Goal: Task Accomplishment & Management: Manage account settings

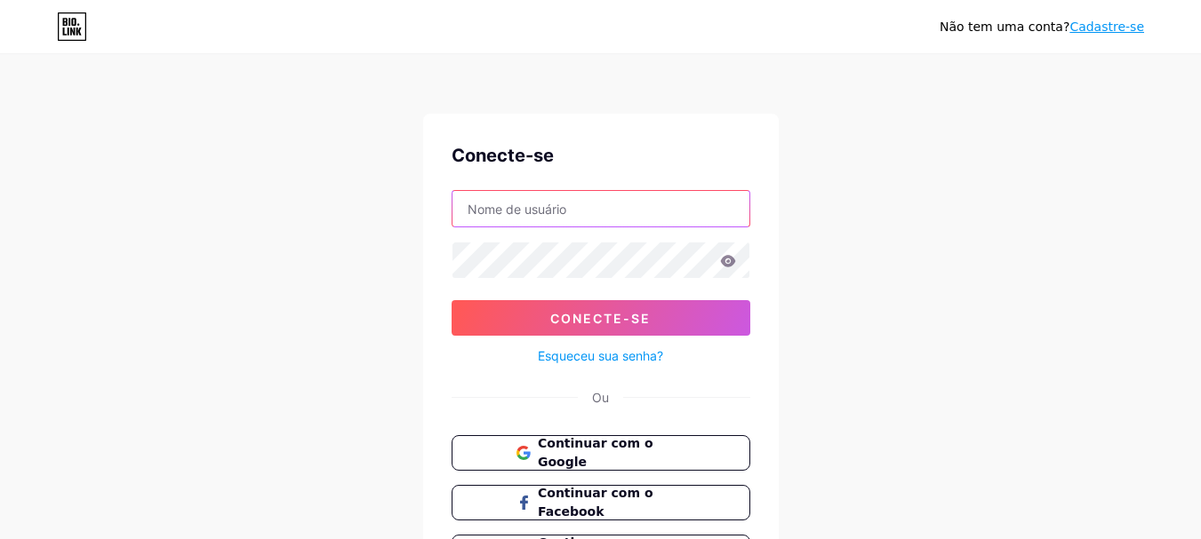
click at [606, 213] on input "text" at bounding box center [600, 209] width 297 height 36
type input "[EMAIL_ADDRESS][DOMAIN_NAME]"
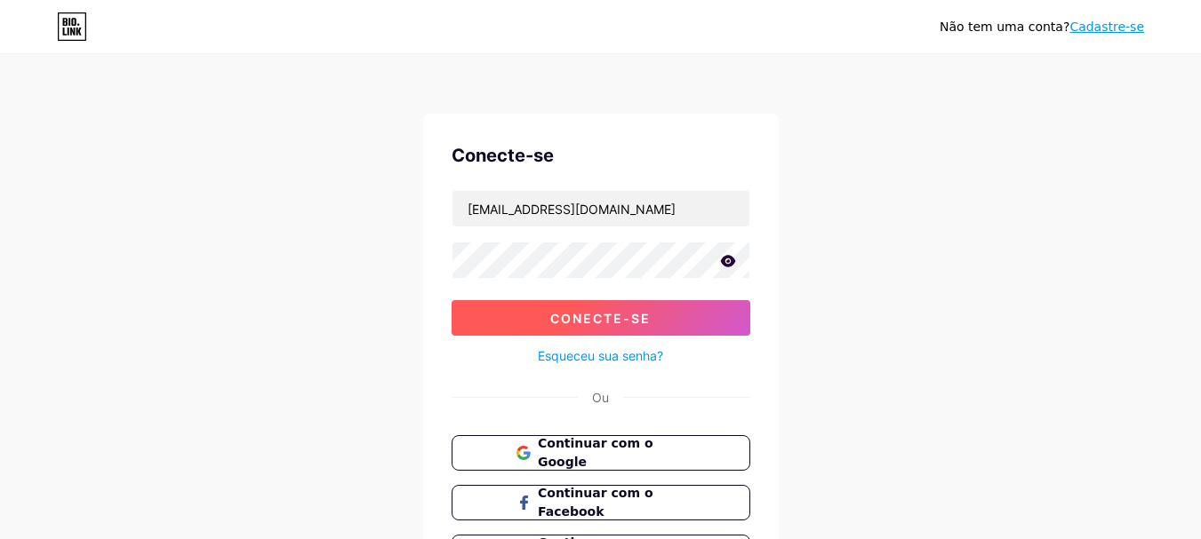
click at [641, 325] on font "Conecte-se" at bounding box center [600, 318] width 100 height 15
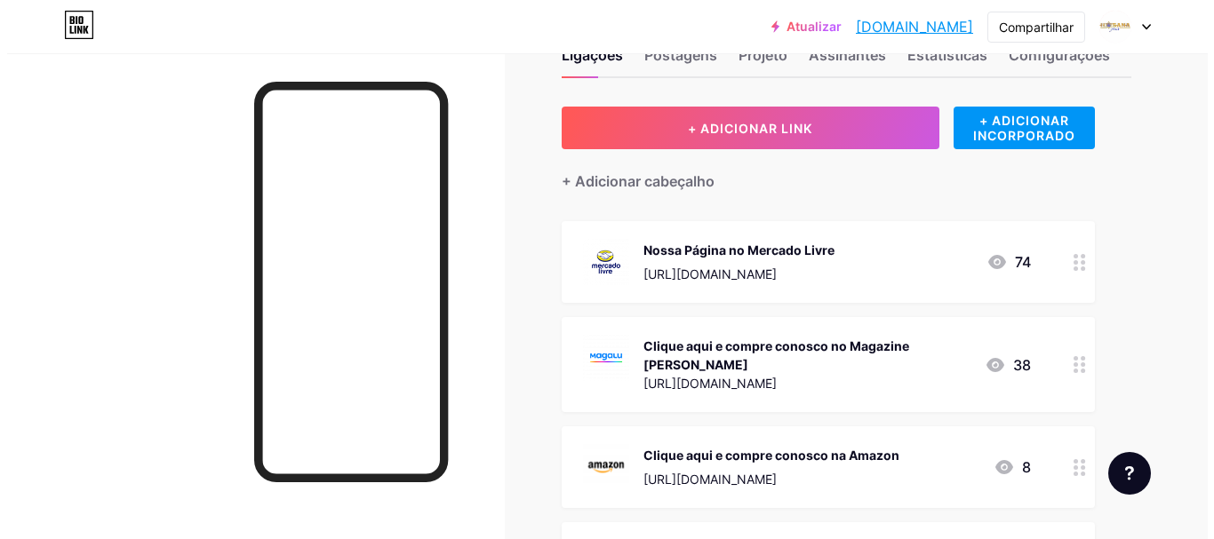
scroll to position [89, 0]
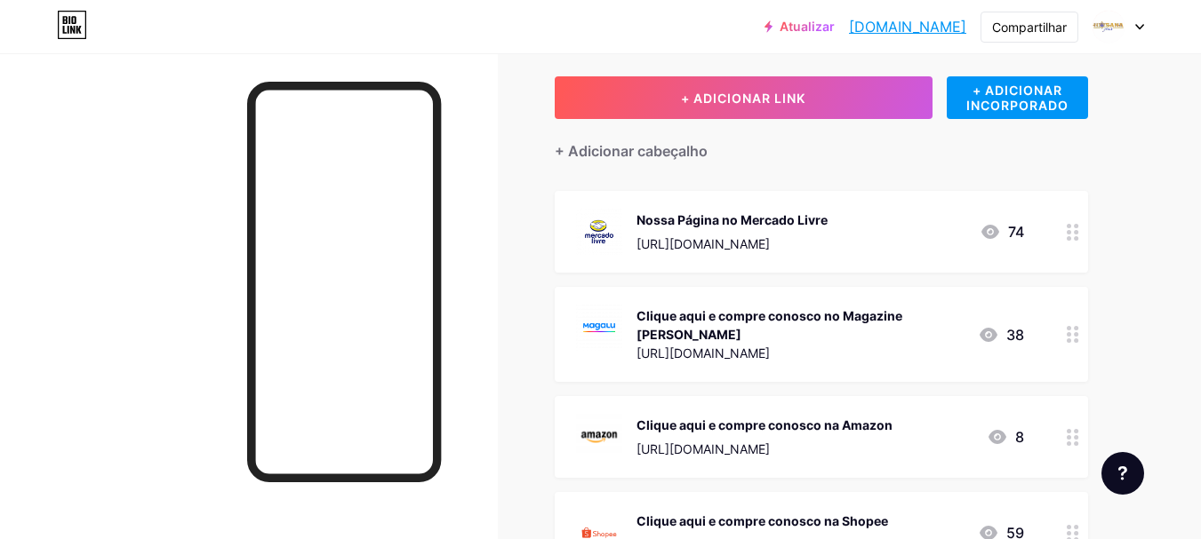
click at [820, 325] on div "Clique aqui e compre conosco no Magazine [PERSON_NAME] [URL][DOMAIN_NAME]" at bounding box center [799, 335] width 327 height 60
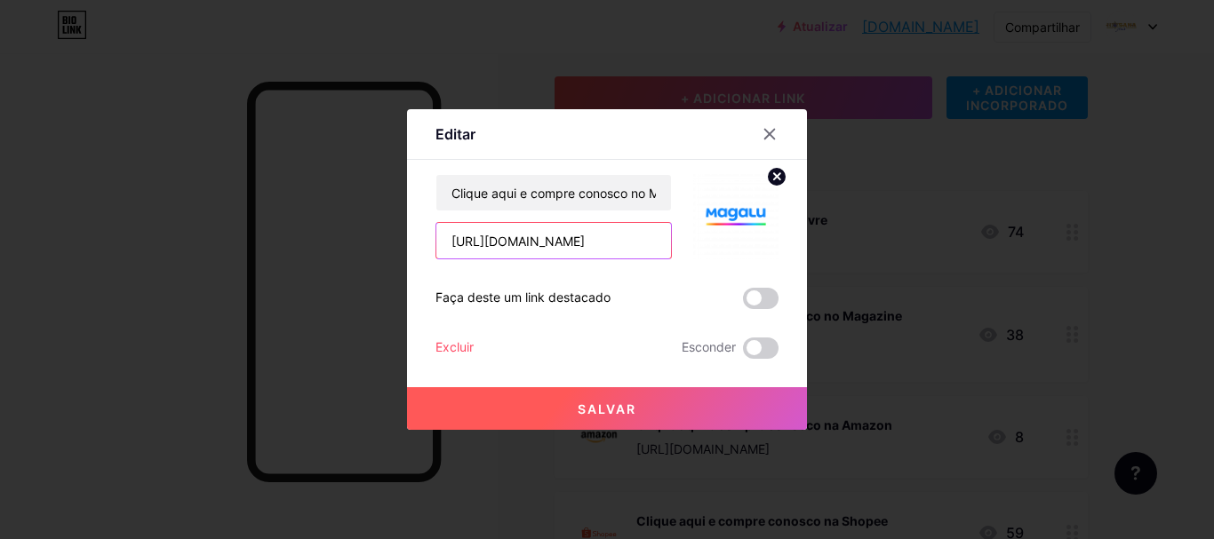
click at [605, 251] on input "[URL][DOMAIN_NAME]" at bounding box center [553, 241] width 235 height 36
paste input "busca/?filters=seller---hosanatime&page=1&sortType=soldQuantity&sortOrientation…"
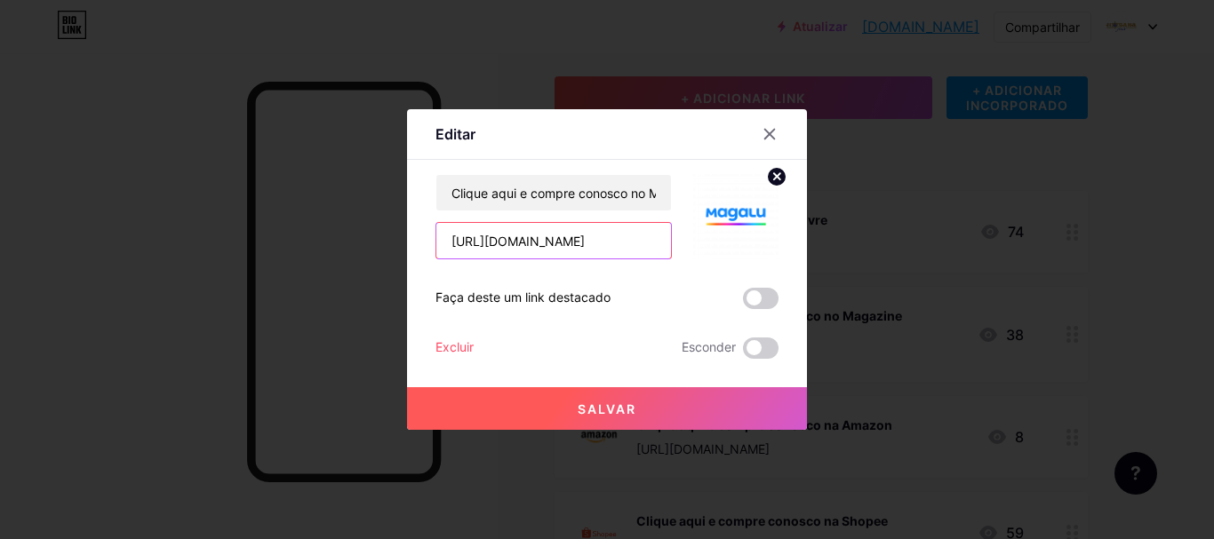
type input "[URL][DOMAIN_NAME]"
click at [591, 405] on font "Salvar" at bounding box center [607, 409] width 59 height 15
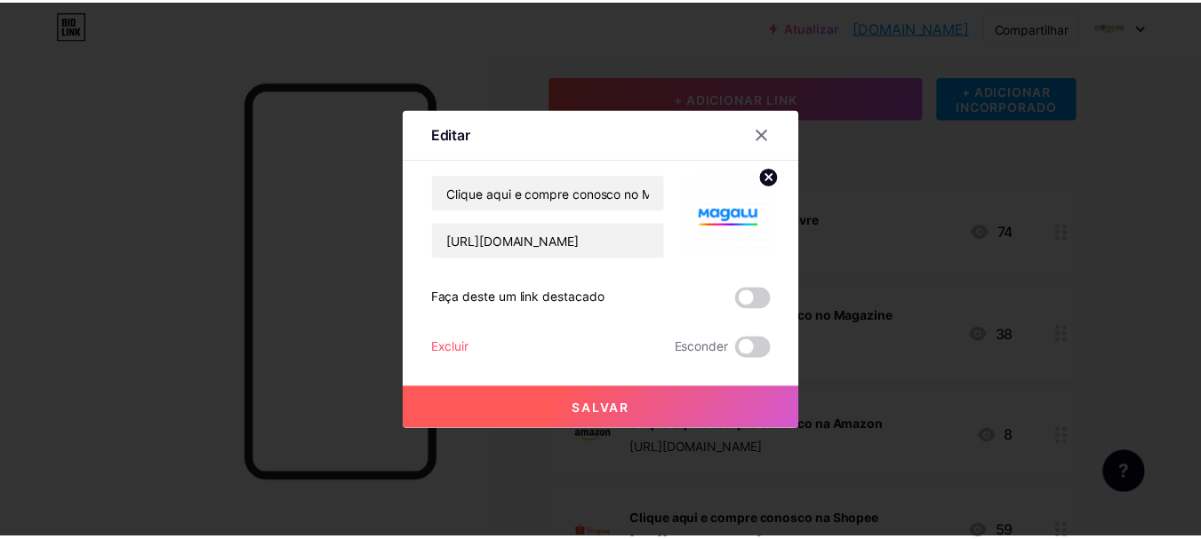
scroll to position [0, 0]
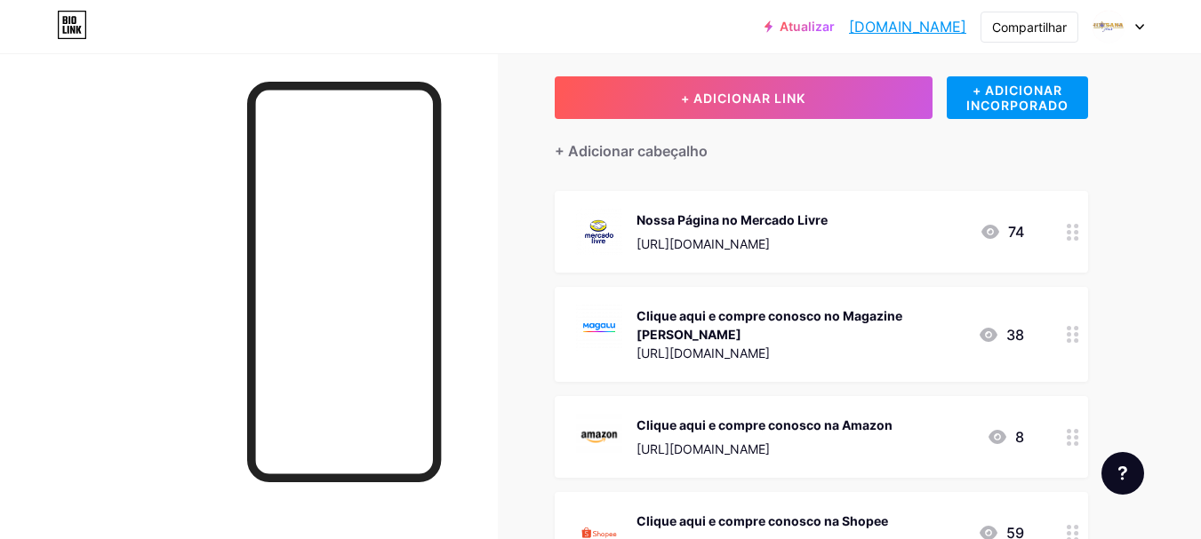
click at [768, 239] on font "[URL][DOMAIN_NAME]" at bounding box center [702, 243] width 133 height 15
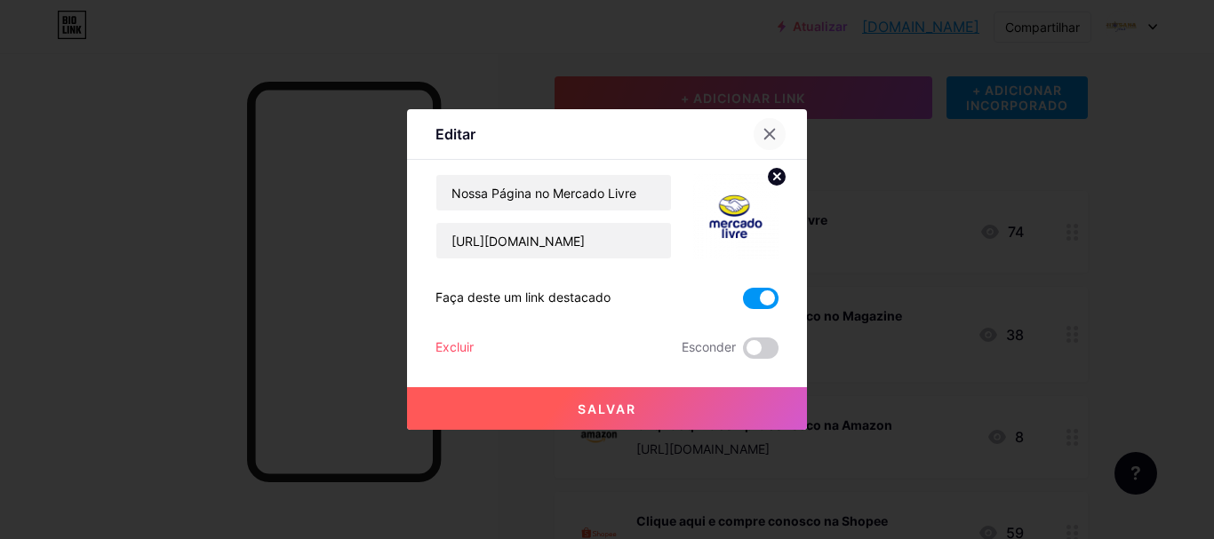
click at [768, 137] on icon at bounding box center [770, 135] width 10 height 10
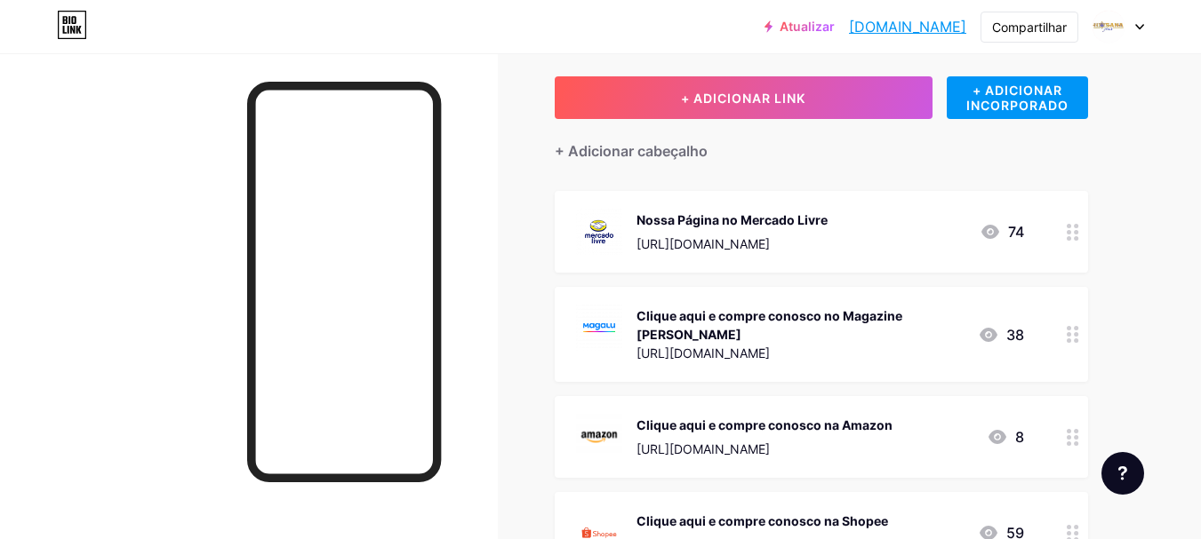
click at [748, 318] on font "Clique aqui e compre conosco no Magazine [PERSON_NAME]" at bounding box center [769, 325] width 266 height 34
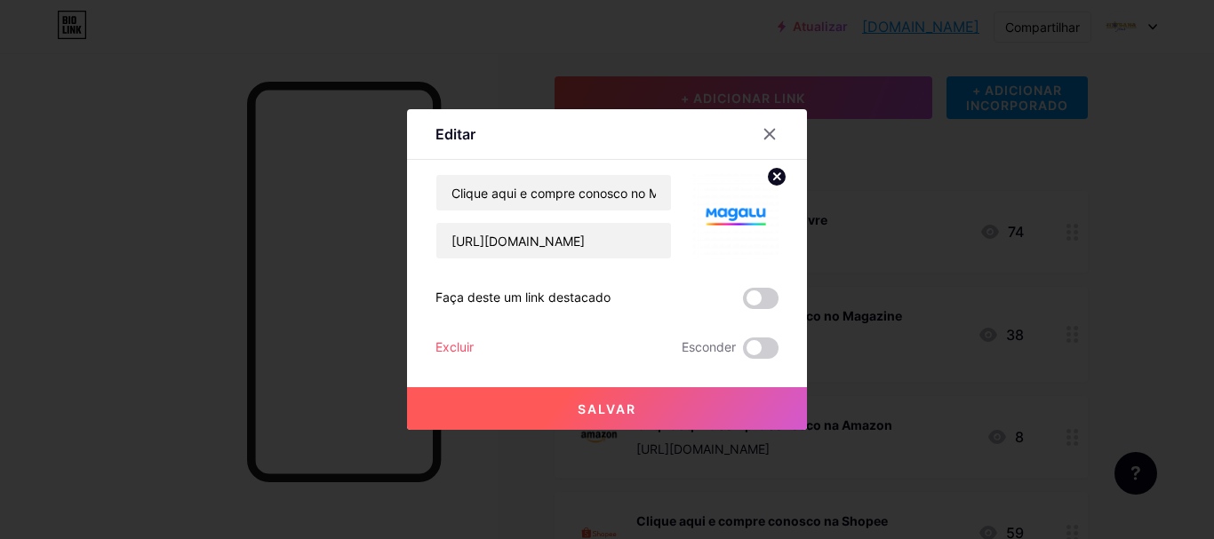
click at [763, 301] on span at bounding box center [761, 298] width 36 height 21
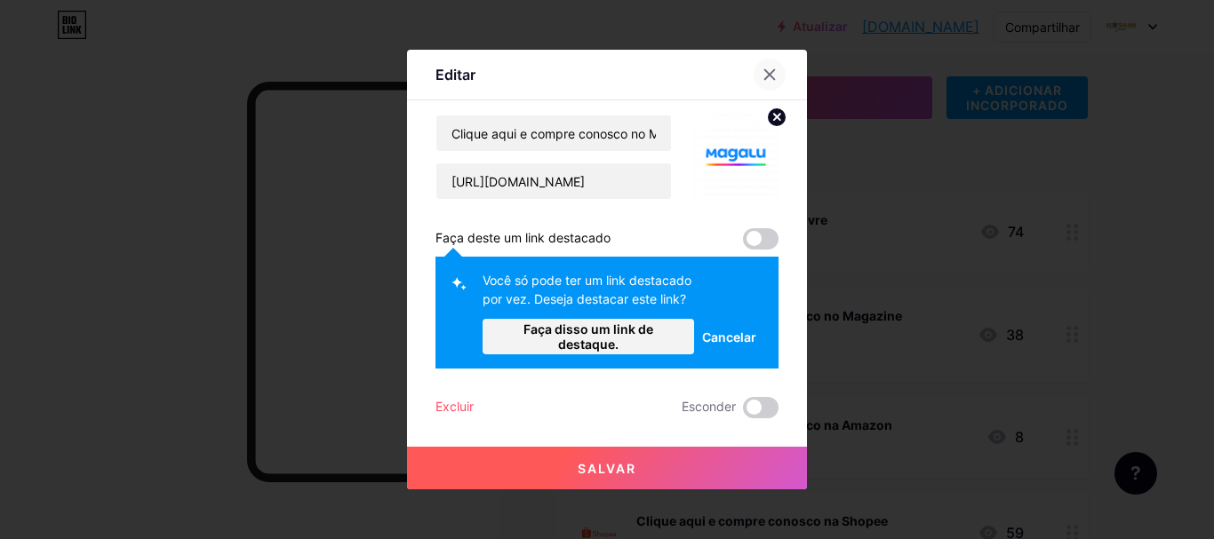
click at [778, 73] on div at bounding box center [770, 75] width 32 height 32
